Goal: Information Seeking & Learning: Learn about a topic

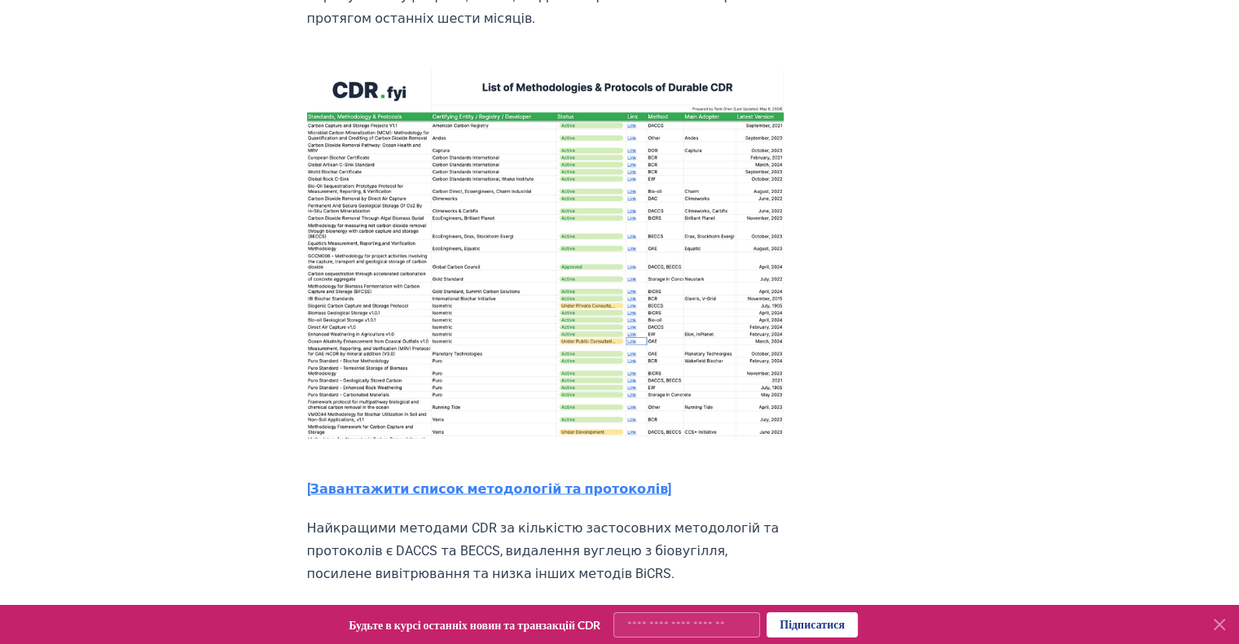
scroll to position [2761, 0]
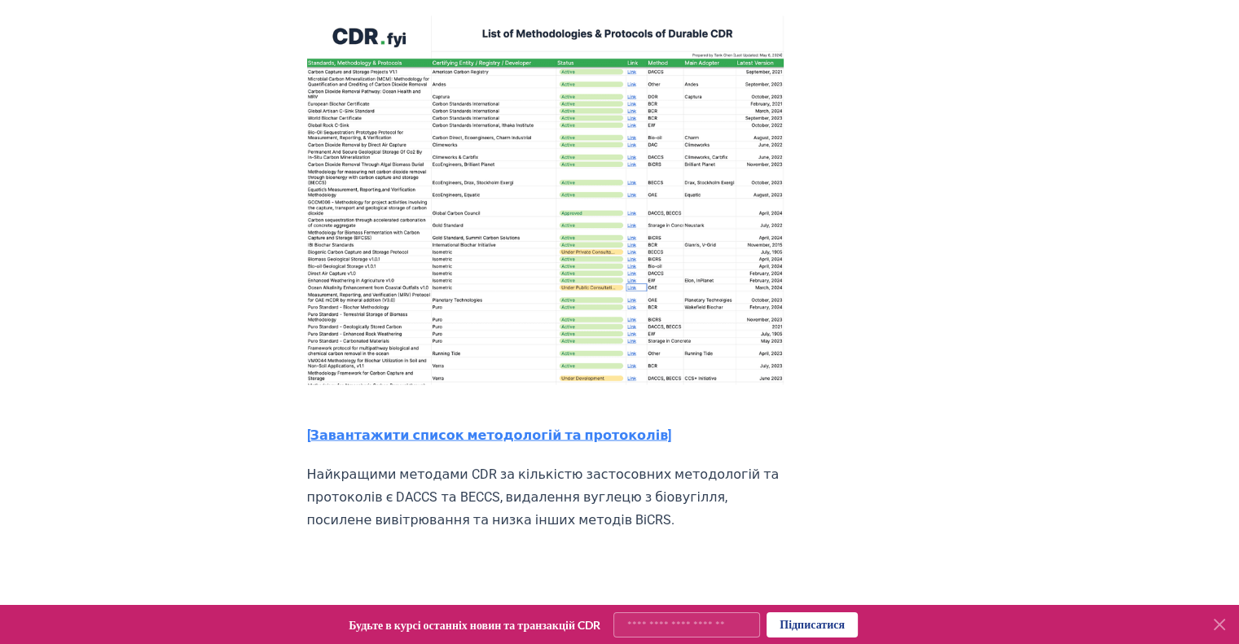
click at [466, 427] on font "[Завантажити список методологій та протоколів]" at bounding box center [489, 434] width 365 height 15
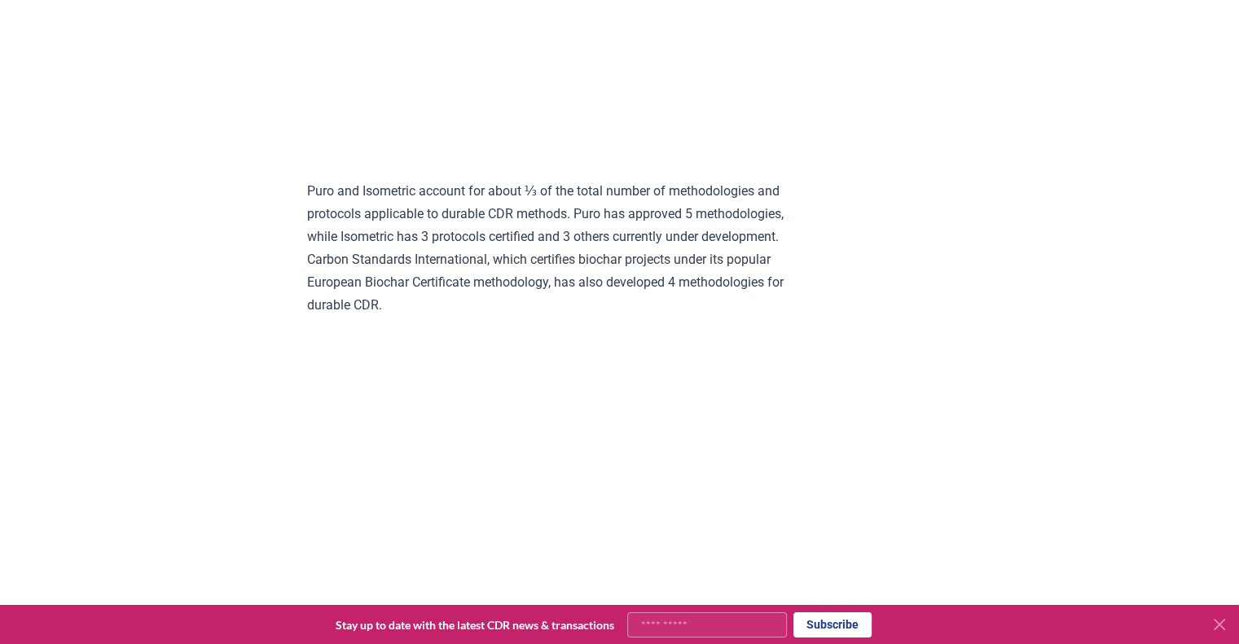
scroll to position [3331, 0]
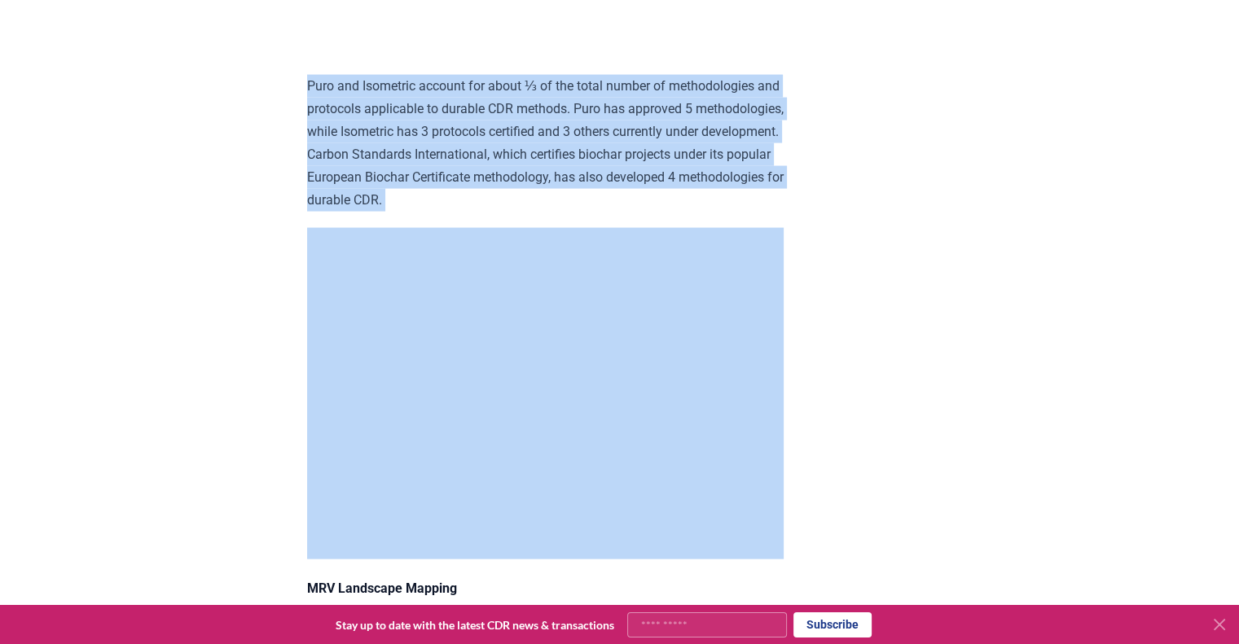
drag, startPoint x: 309, startPoint y: 250, endPoint x: 629, endPoint y: 394, distance: 351.7
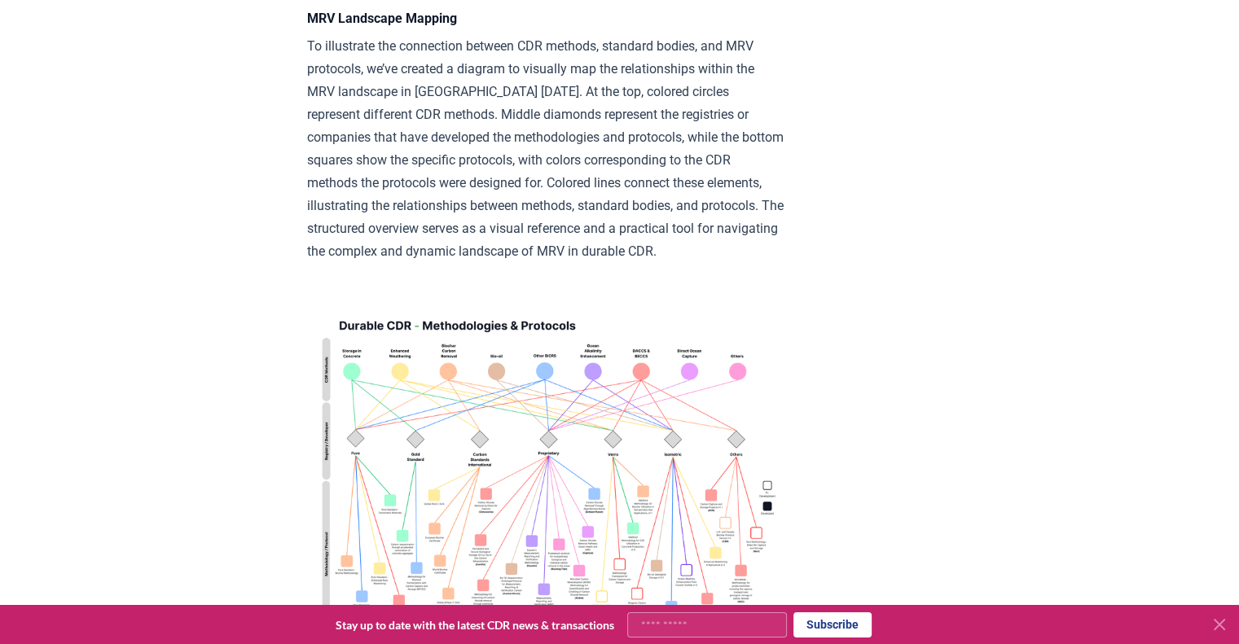
scroll to position [3983, 0]
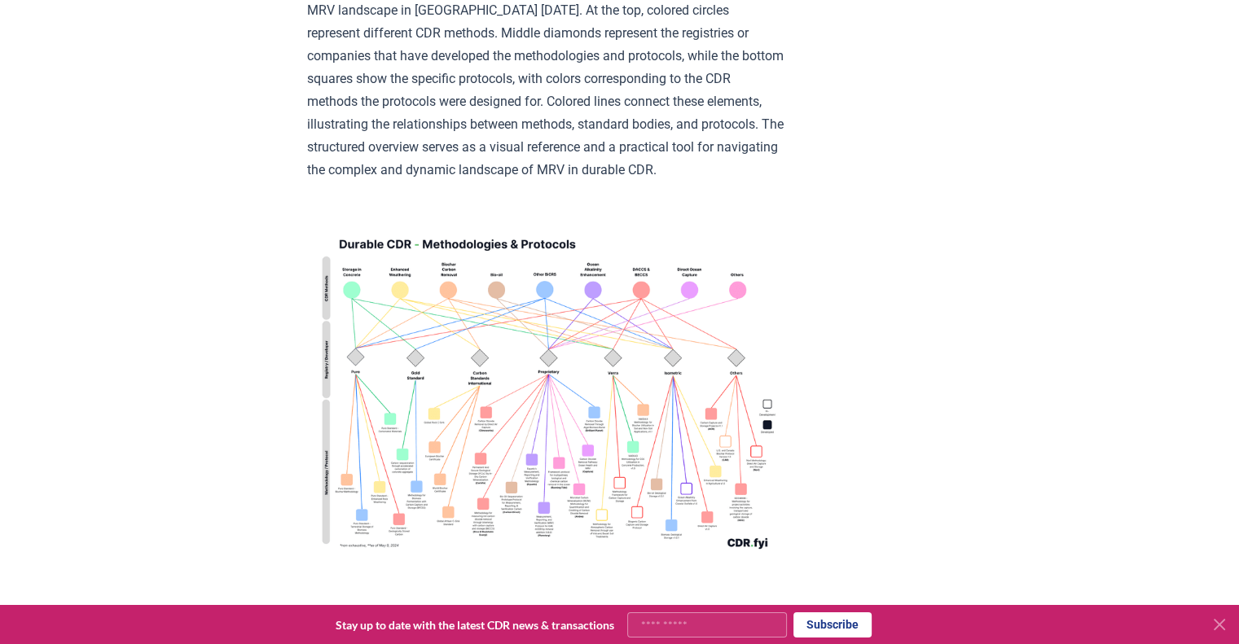
drag, startPoint x: 300, startPoint y: 103, endPoint x: 741, endPoint y: 362, distance: 510.6
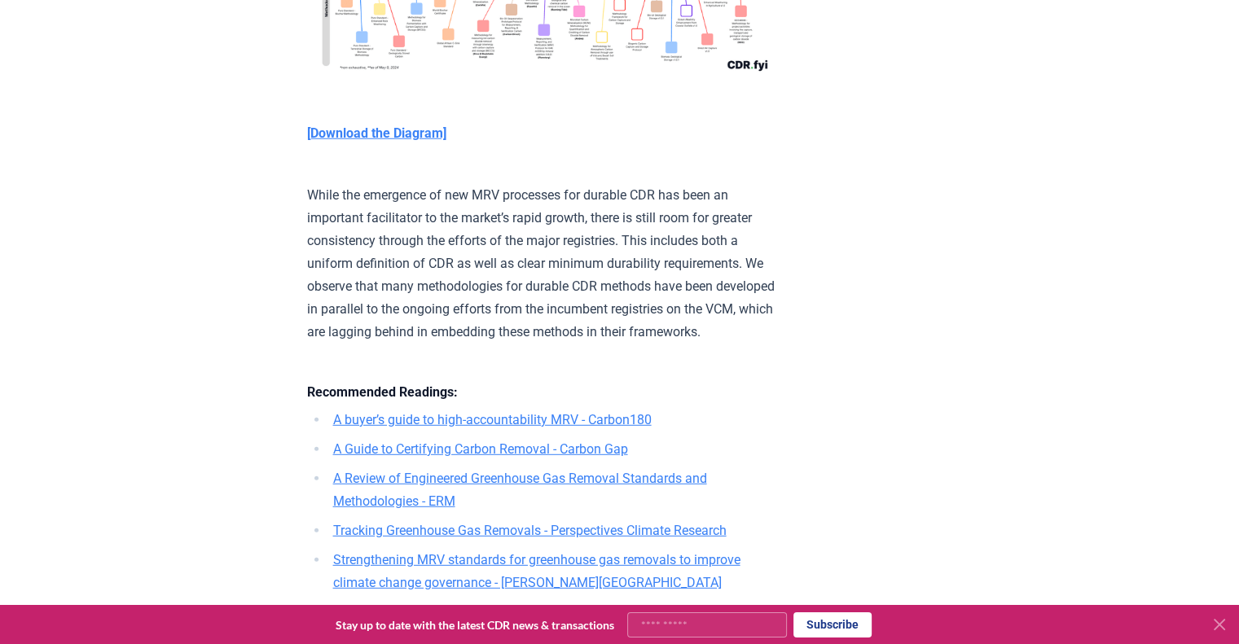
scroll to position [4472, 0]
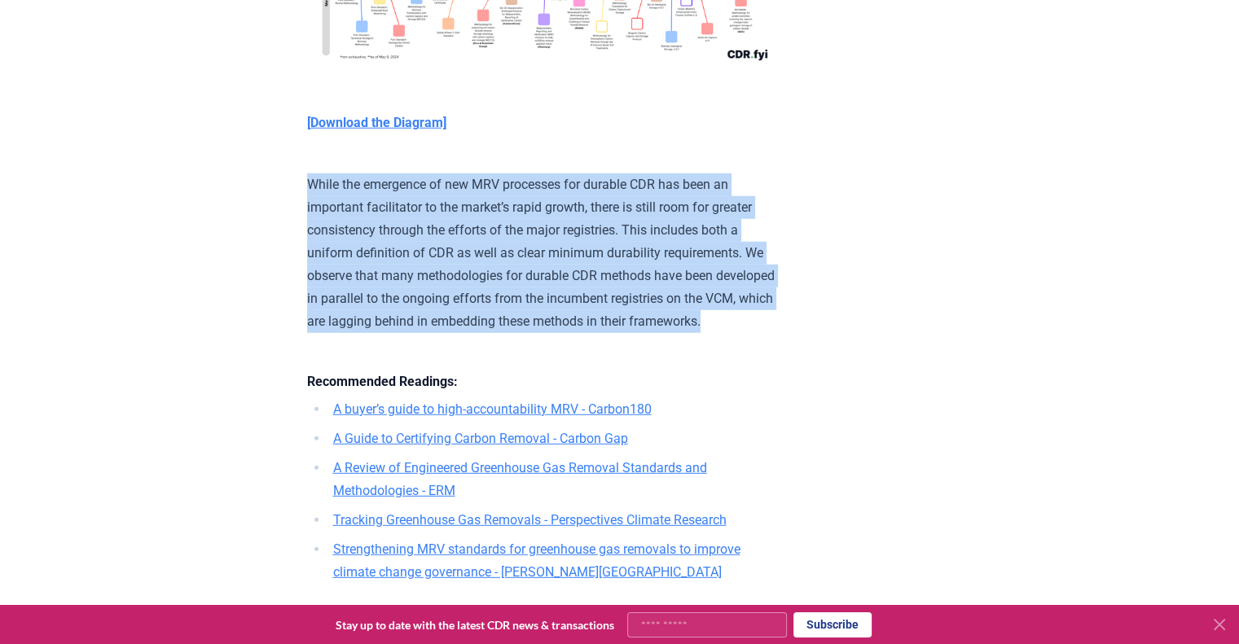
drag, startPoint x: 308, startPoint y: 351, endPoint x: 520, endPoint y: 520, distance: 271.1
click at [520, 333] on p "While the emergence of new MRV processes for durable CDR has been an important …" at bounding box center [545, 242] width 476 height 182
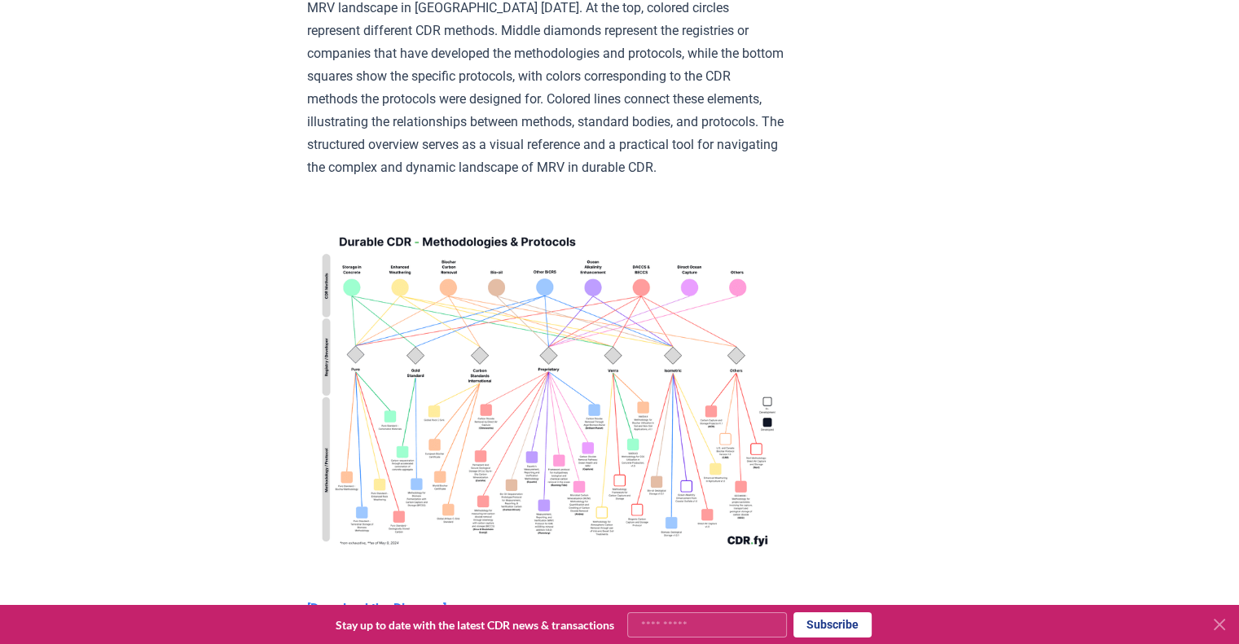
scroll to position [3983, 0]
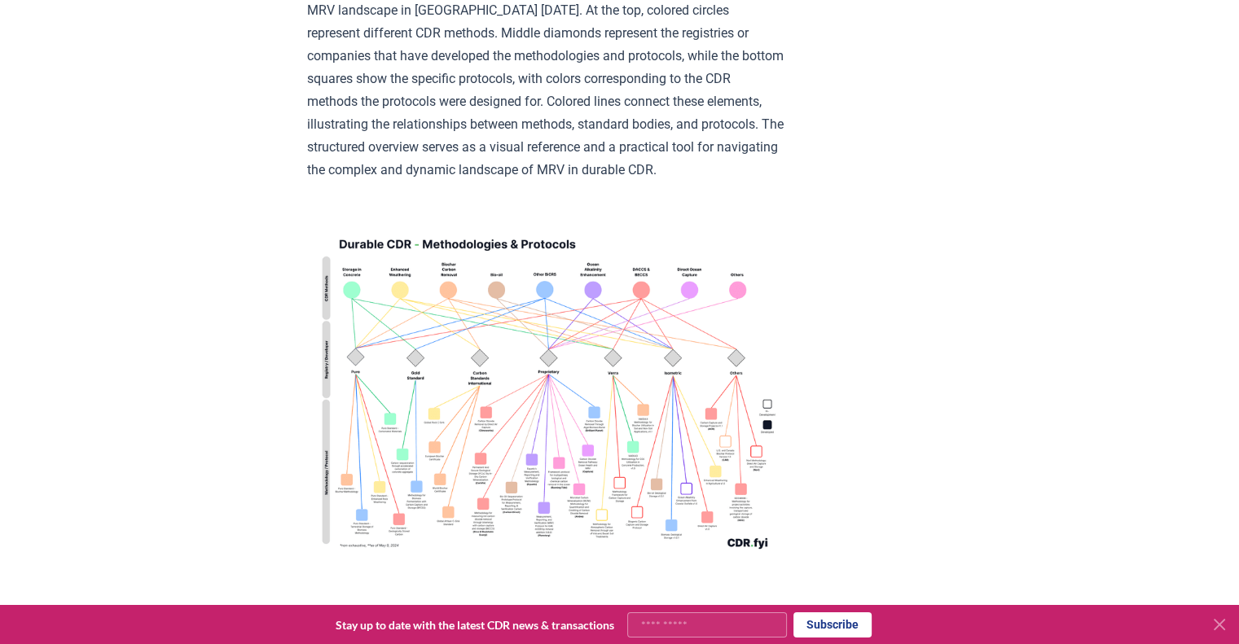
drag, startPoint x: 305, startPoint y: 132, endPoint x: 746, endPoint y: 358, distance: 495.3
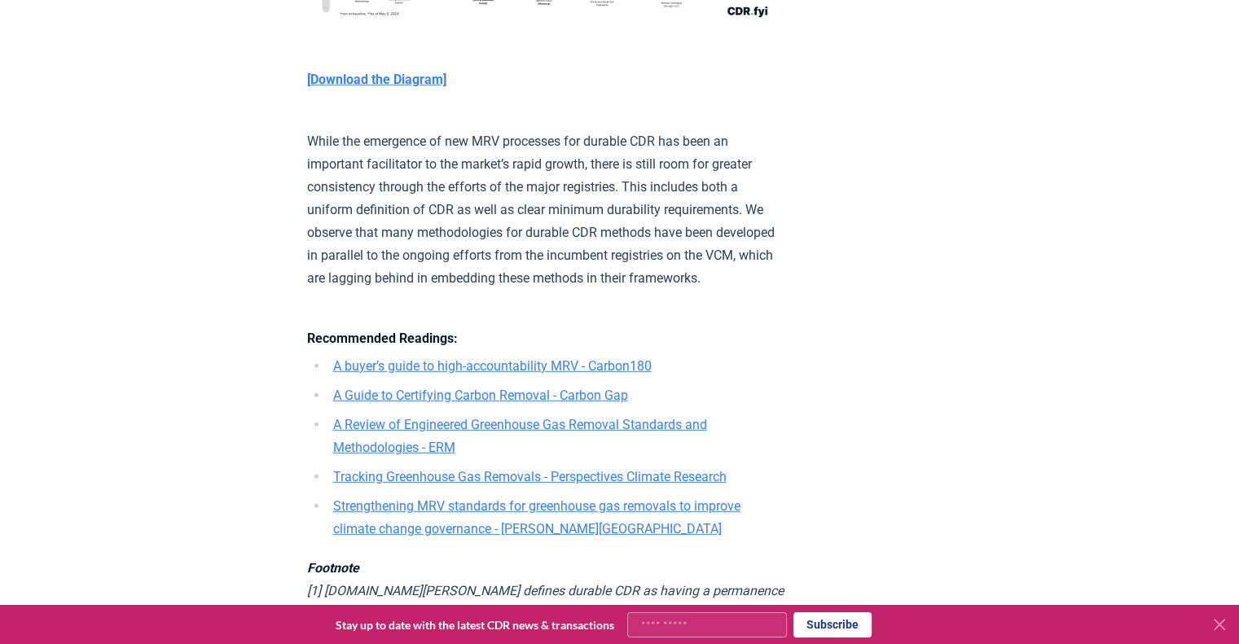
scroll to position [4553, 0]
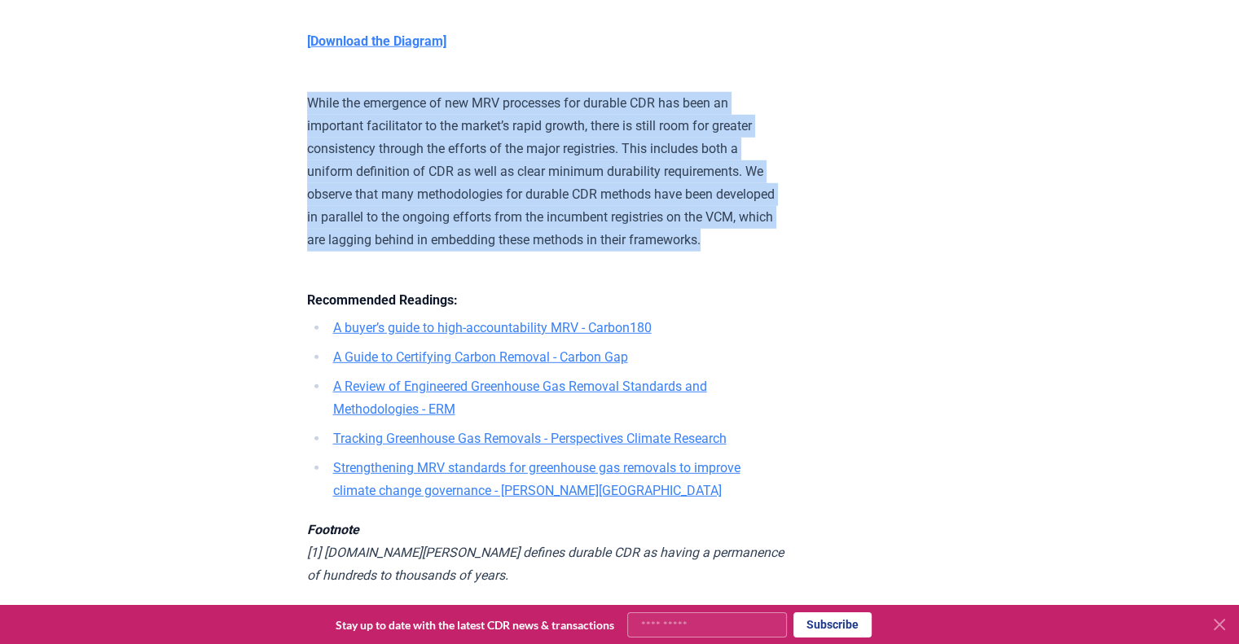
drag, startPoint x: 301, startPoint y: 266, endPoint x: 402, endPoint y: 439, distance: 200.0
